Goal: Information Seeking & Learning: Learn about a topic

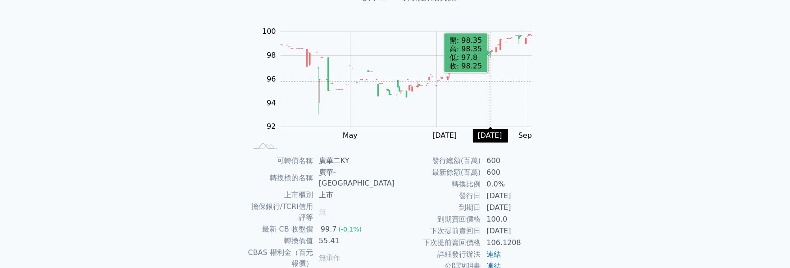
scroll to position [90, 0]
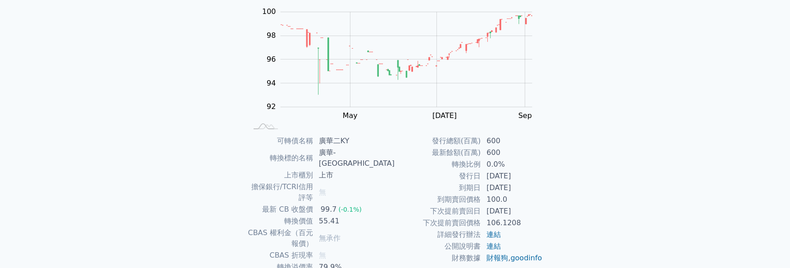
drag, startPoint x: 343, startPoint y: 142, endPoint x: 485, endPoint y: 144, distance: 142.4
click at [492, 145] on div "可轉債名稱 廣華二KY 轉換標的名稱 [GEOGRAPHIC_DATA] 上市櫃別 上市 擔保銀行/TCRI信用評等 無 最新 CB 收盤價 99.7 (-0…" at bounding box center [395, 227] width 317 height 185
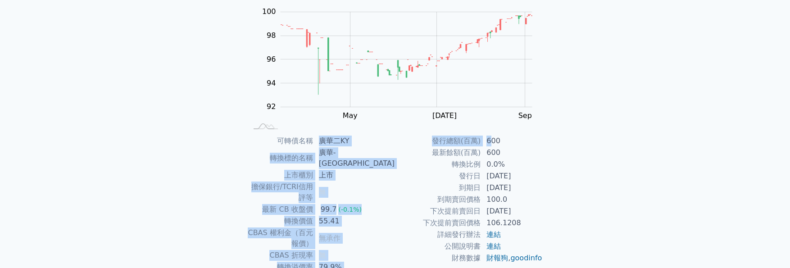
click at [497, 150] on td "600" at bounding box center [512, 153] width 62 height 12
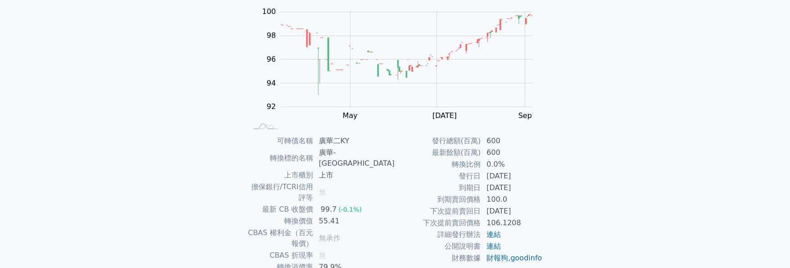
drag, startPoint x: 489, startPoint y: 153, endPoint x: 498, endPoint y: 153, distance: 9.0
click at [498, 153] on td "600" at bounding box center [512, 153] width 62 height 12
click at [495, 185] on td "[DATE]" at bounding box center [512, 188] width 62 height 12
drag, startPoint x: 340, startPoint y: 186, endPoint x: 372, endPoint y: 186, distance: 32.4
click at [370, 204] on td "99.7 (-0.1%)" at bounding box center [355, 210] width 82 height 12
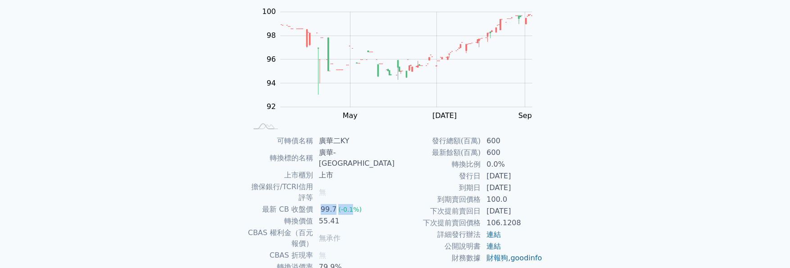
click at [373, 215] on td "55.41" at bounding box center [355, 221] width 82 height 12
drag, startPoint x: 343, startPoint y: 197, endPoint x: 361, endPoint y: 197, distance: 18.0
click at [361, 215] on td "55.41" at bounding box center [355, 221] width 82 height 12
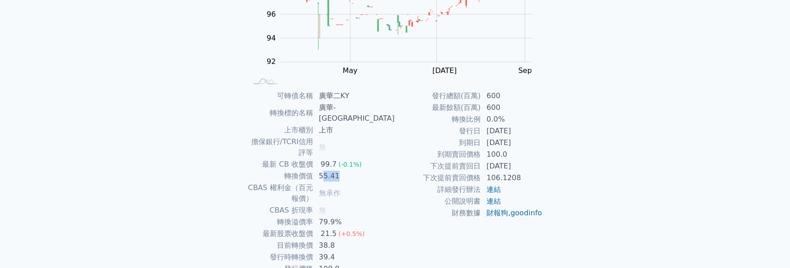
click at [393, 182] on td "無承作" at bounding box center [355, 193] width 82 height 23
drag, startPoint x: 340, startPoint y: 157, endPoint x: 355, endPoint y: 154, distance: 16.1
click at [355, 170] on td "55.41" at bounding box center [355, 176] width 82 height 12
click at [439, 164] on td "下次提前賣回日" at bounding box center [438, 166] width 86 height 12
drag, startPoint x: 487, startPoint y: 117, endPoint x: 503, endPoint y: 117, distance: 16.2
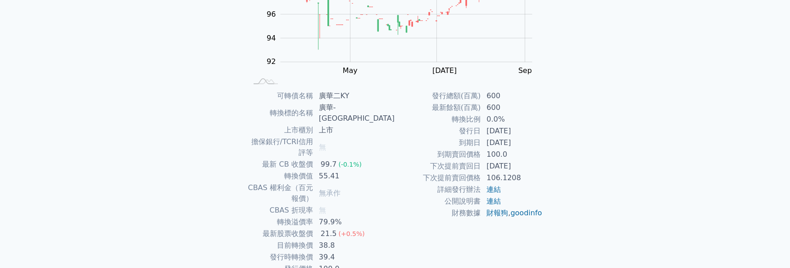
click at [503, 117] on td "0.0%" at bounding box center [512, 120] width 62 height 12
drag, startPoint x: 340, startPoint y: 156, endPoint x: 358, endPoint y: 153, distance: 18.3
click at [358, 170] on td "55.41" at bounding box center [355, 176] width 82 height 12
click at [366, 170] on td "55.41" at bounding box center [355, 176] width 82 height 12
drag, startPoint x: 339, startPoint y: 216, endPoint x: 368, endPoint y: 213, distance: 29.0
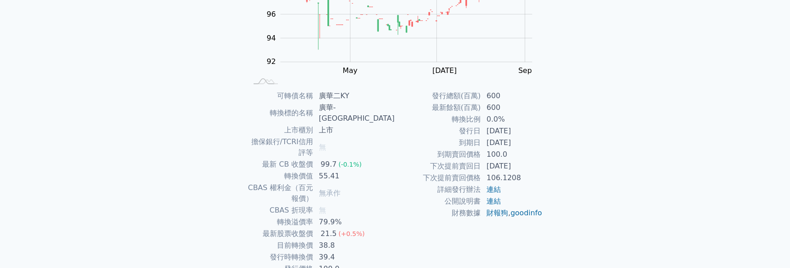
click at [368, 240] on td "38.8" at bounding box center [355, 246] width 82 height 12
click at [382, 240] on td "38.8" at bounding box center [355, 246] width 82 height 12
drag, startPoint x: 339, startPoint y: 228, endPoint x: 352, endPoint y: 228, distance: 13.1
click at [352, 251] on td "39.4" at bounding box center [355, 257] width 82 height 12
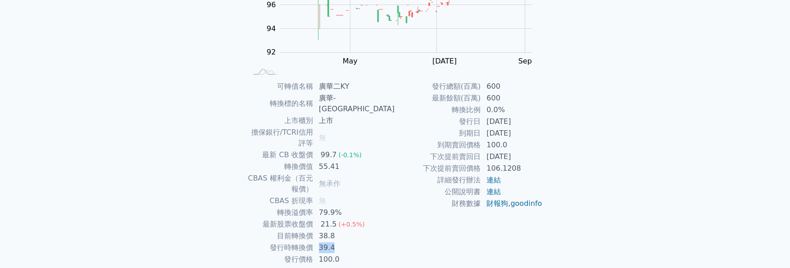
scroll to position [149, 0]
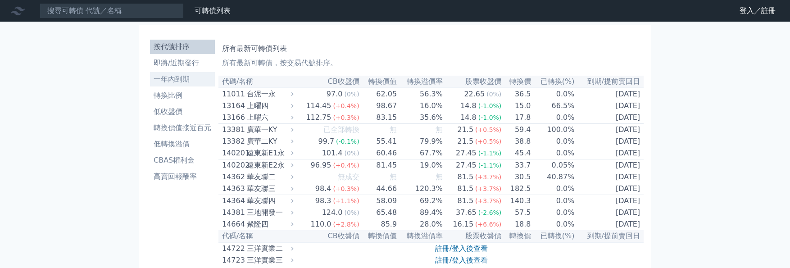
click at [182, 78] on li "一年內到期" at bounding box center [182, 79] width 65 height 11
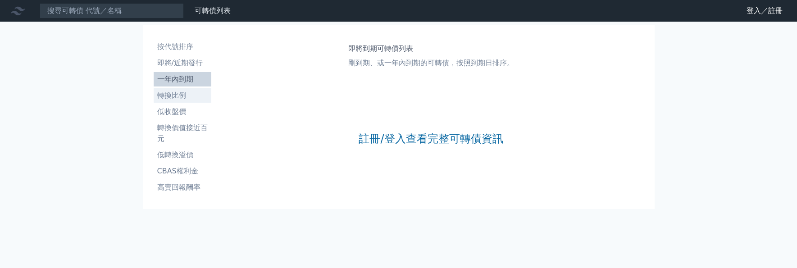
click at [181, 101] on link "轉換比例" at bounding box center [183, 95] width 58 height 14
